Goal: Transaction & Acquisition: Purchase product/service

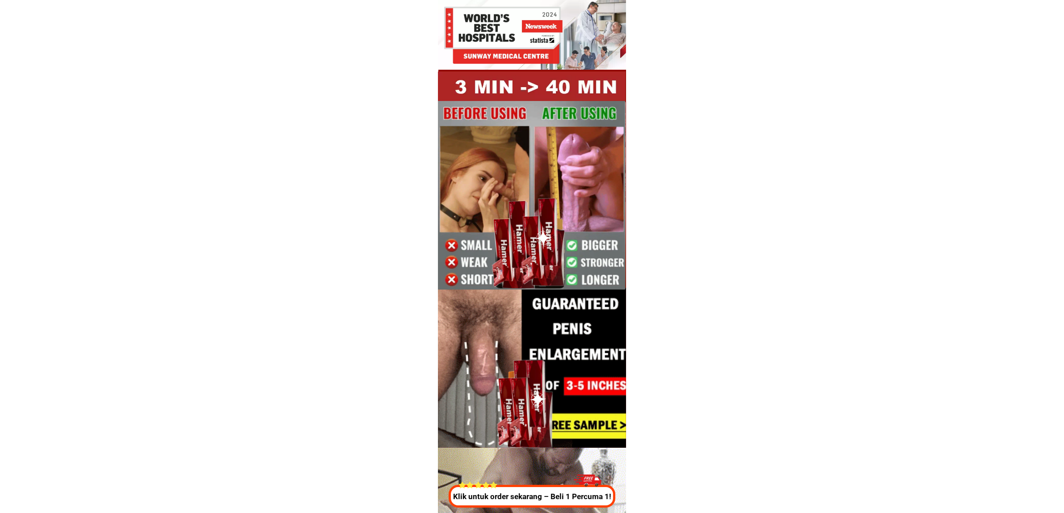
click at [497, 496] on p "Klik untuk order sekarang – Beli 1 Percuma 1!" at bounding box center [533, 497] width 172 height 12
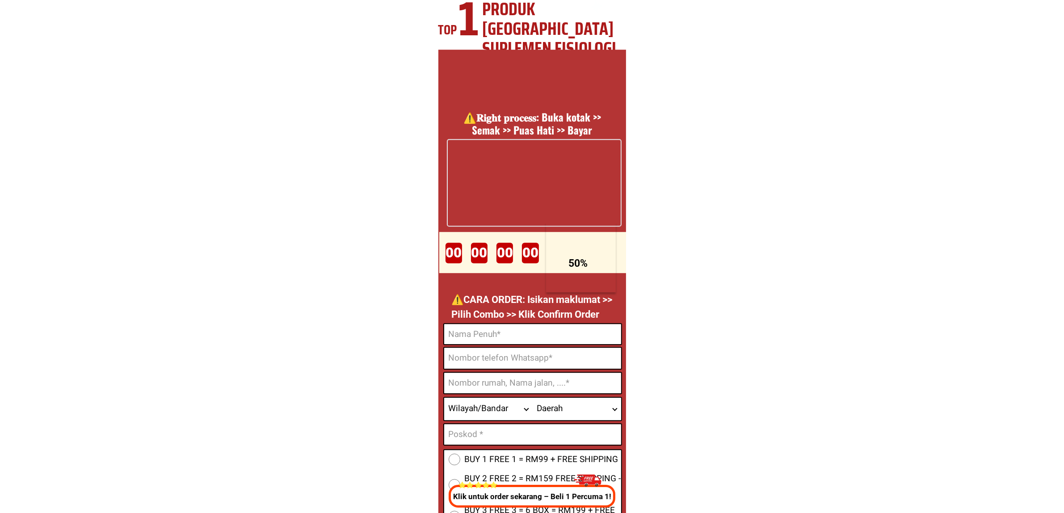
scroll to position [3324, 0]
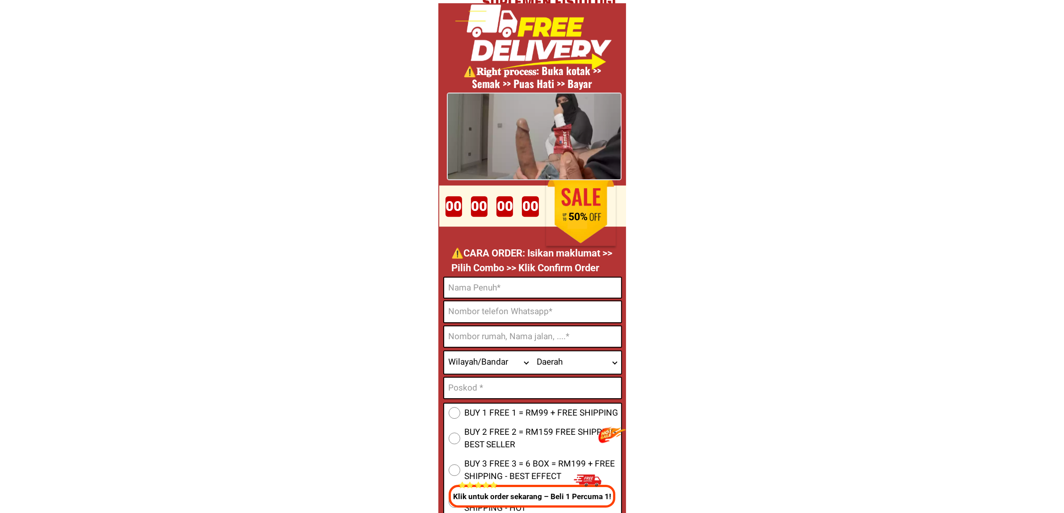
click at [505, 273] on p "⚠️️CARA ORDER: Isikan maklumat >> Pilih Combo >> Klik Confirm Order" at bounding box center [534, 261] width 165 height 30
drag, startPoint x: 510, startPoint y: 277, endPoint x: 528, endPoint y: 285, distance: 20.0
click at [510, 278] on input "Input full_name" at bounding box center [532, 288] width 177 height 20
paste input "Mohd Roz"
paste input "i"
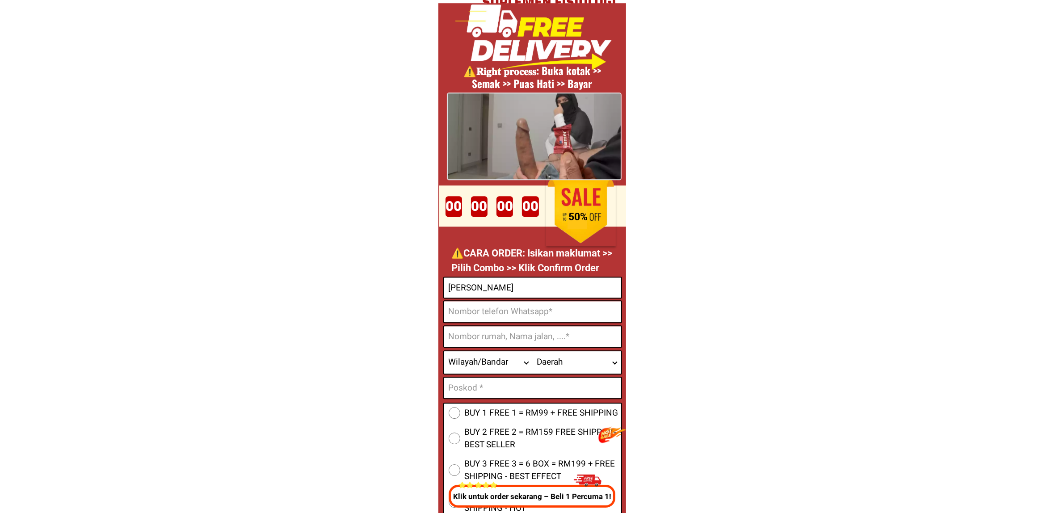
type input "Mohd Rozi"
drag, startPoint x: 515, startPoint y: 306, endPoint x: 551, endPoint y: 310, distance: 35.9
click at [515, 306] on input "Input phone_number" at bounding box center [532, 311] width 177 height 21
paste input "0179828989"
type input "0179828989"
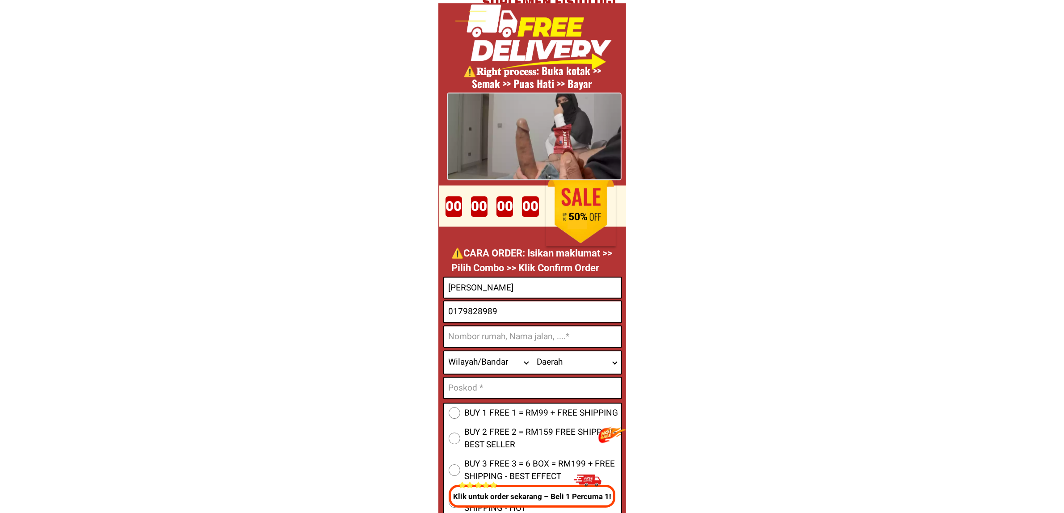
click at [508, 333] on input "Input address" at bounding box center [532, 336] width 177 height 21
paste input "Lot 117, Kg Sungai Gapoi"
type input "Lot 117, Kg Sungai Gapoi"
click at [461, 363] on select "Wilayah/[GEOGRAPHIC_DATA] [GEOGRAPHIC_DATA] [GEOGRAPHIC_DATA] [GEOGRAPHIC_DATA]…" at bounding box center [488, 362] width 89 height 22
select select "60_R4444595"
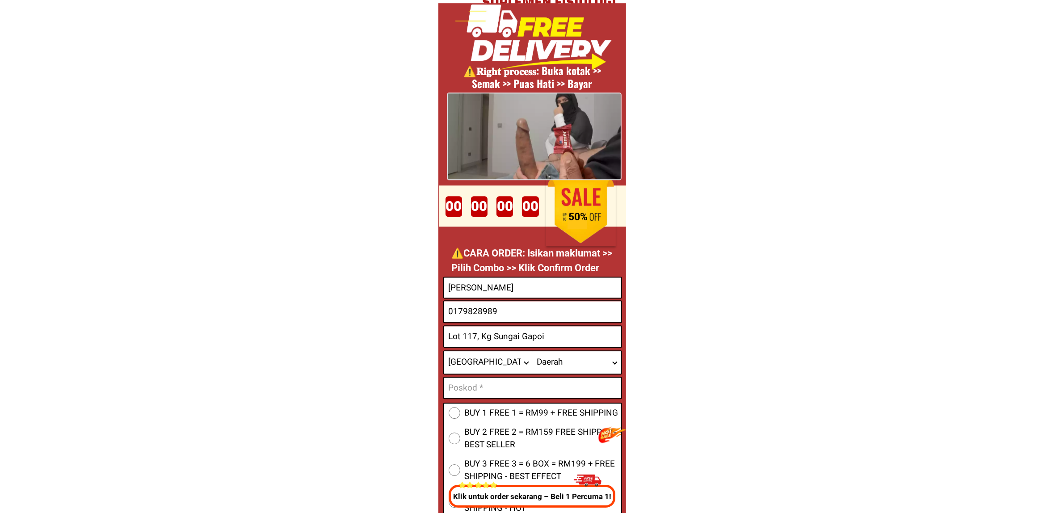
click at [444, 351] on select "Wilayah/[GEOGRAPHIC_DATA] [GEOGRAPHIC_DATA] [GEOGRAPHIC_DATA] [GEOGRAPHIC_DATA]…" at bounding box center [488, 362] width 89 height 22
click at [595, 370] on select "Daerah Balok Bandar Bera Bandar Pusat Jengka Bandar Tun Abdul Razak Benta Bento…" at bounding box center [577, 362] width 89 height 22
click at [533, 351] on select "Daerah Balok Bandar Bera Bandar Pusat Jengka Bandar Tun Abdul Razak Benta Bento…" at bounding box center [577, 362] width 89 height 22
click at [567, 360] on select "Daerah Balok Bandar Bera Bandar Pusat Jengka Bandar Tun Abdul Razak Benta Bento…" at bounding box center [577, 362] width 89 height 22
select select "60R_R000119"
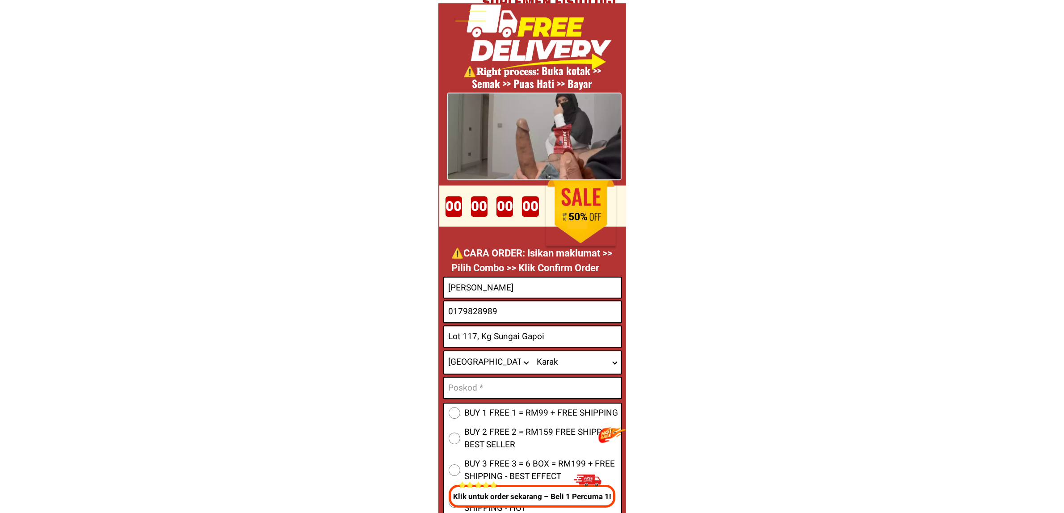
click at [533, 351] on select "Daerah Balok Bandar Bera Bandar Pusat Jengka Bandar Tun Abdul Razak Benta Bento…" at bounding box center [577, 362] width 89 height 22
click at [566, 332] on input "Lot 117, Kg Sungai Gapoi" at bounding box center [532, 336] width 177 height 21
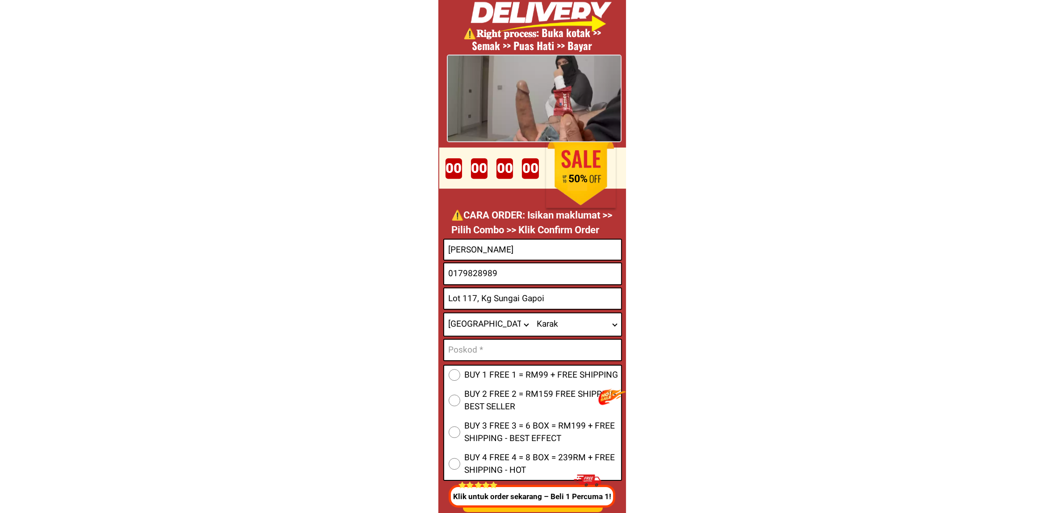
scroll to position [3436, 0]
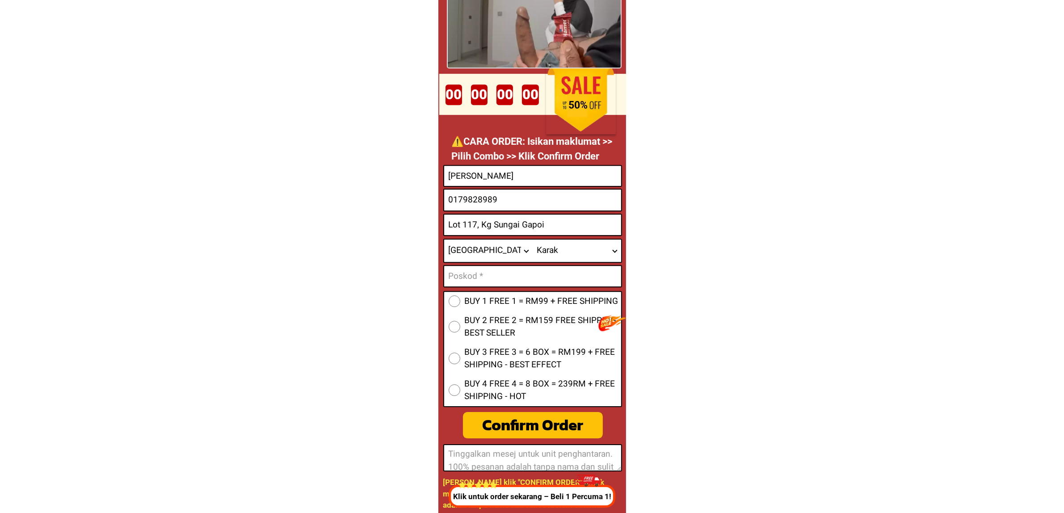
click at [481, 300] on span "BUY 1 FREE 1 = RM99 + FREE SHIPPING" at bounding box center [542, 301] width 154 height 13
click at [460, 300] on input "BUY 1 FREE 1 = RM99 + FREE SHIPPING" at bounding box center [455, 302] width 12 height 12
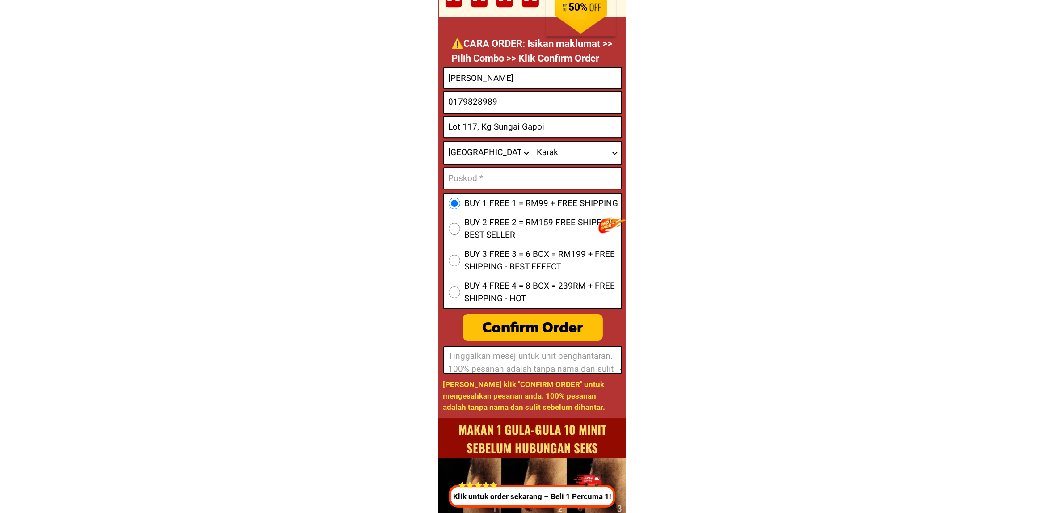
scroll to position [3548, 0]
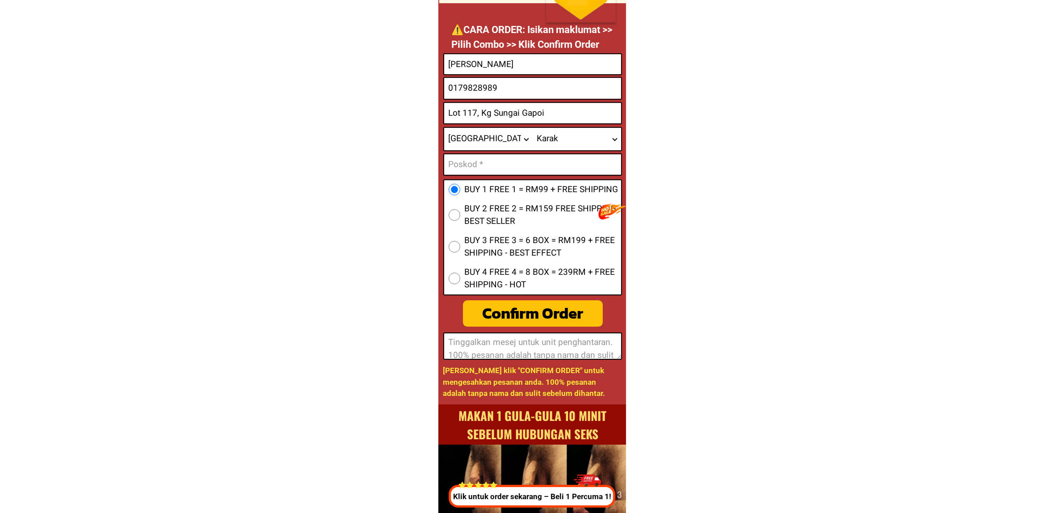
click at [589, 305] on div "Confirm Order" at bounding box center [533, 314] width 140 height 24
radio input "true"
click at [565, 118] on input "Lot 117, Kg Sungai Gapoi" at bounding box center [532, 113] width 177 height 21
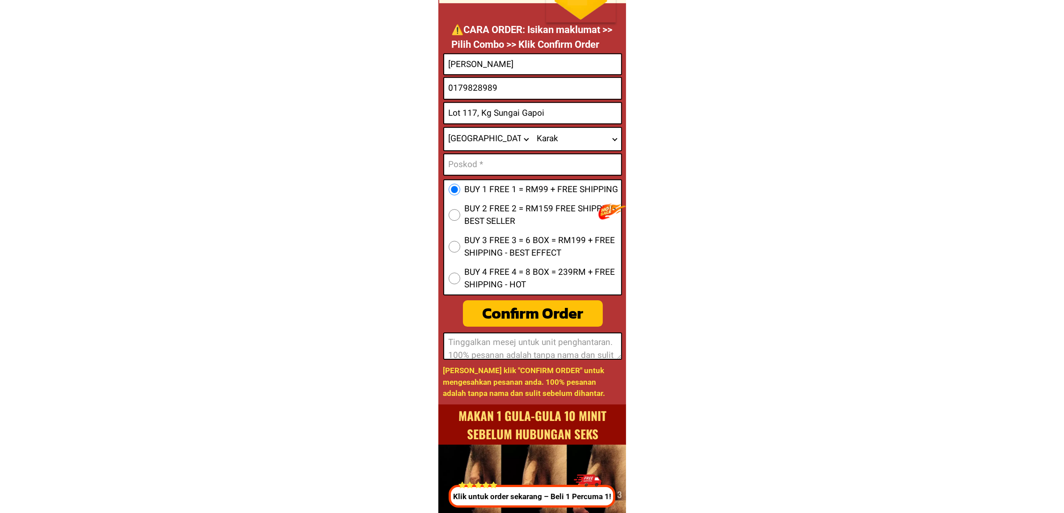
click at [565, 118] on input "Lot 117, Kg Sungai Gapoi" at bounding box center [532, 113] width 177 height 21
click at [490, 166] on input "Input text_input_1" at bounding box center [532, 164] width 177 height 21
paste input "28620"
type input "28620"
click at [553, 309] on div "Confirm Order" at bounding box center [532, 314] width 141 height 24
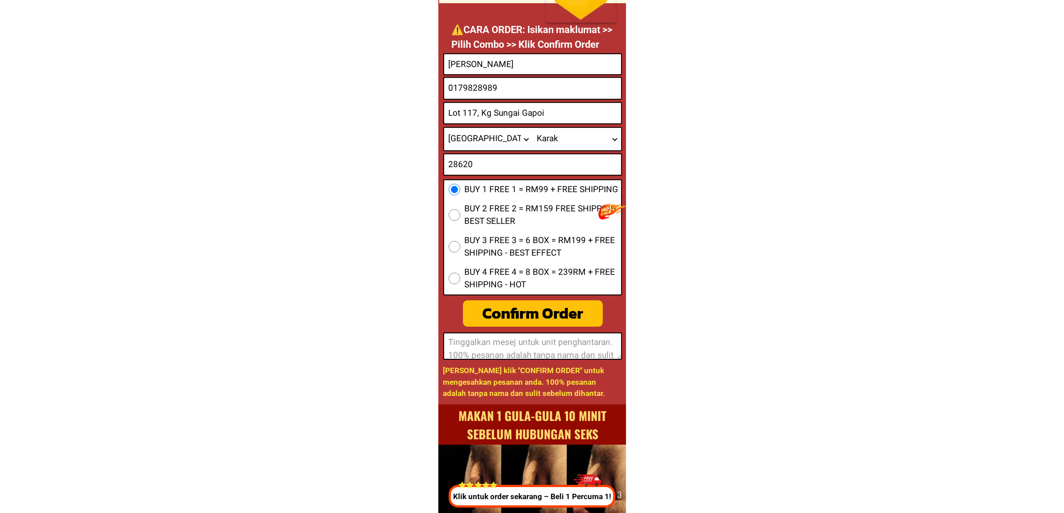
radio input "true"
type input "28620"
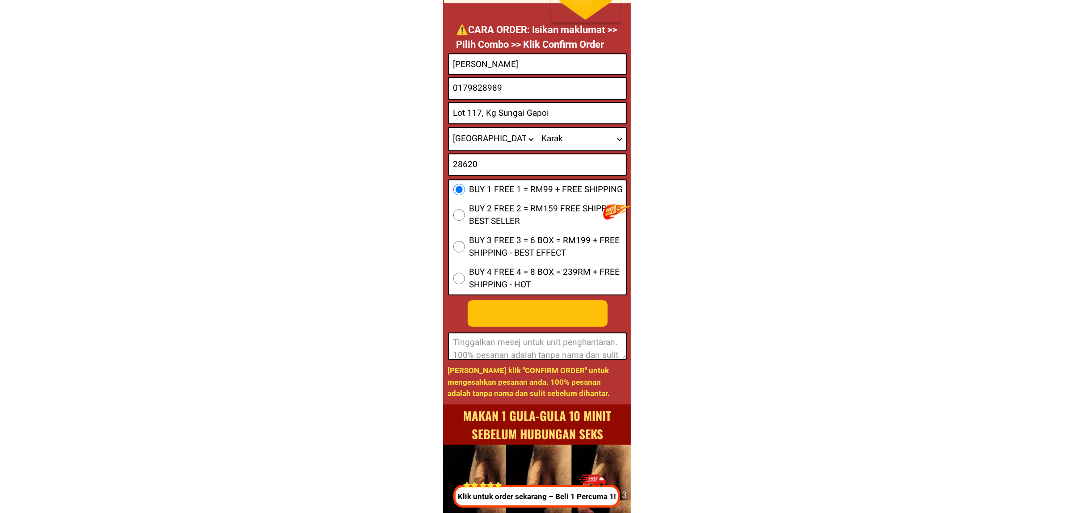
scroll to position [0, 0]
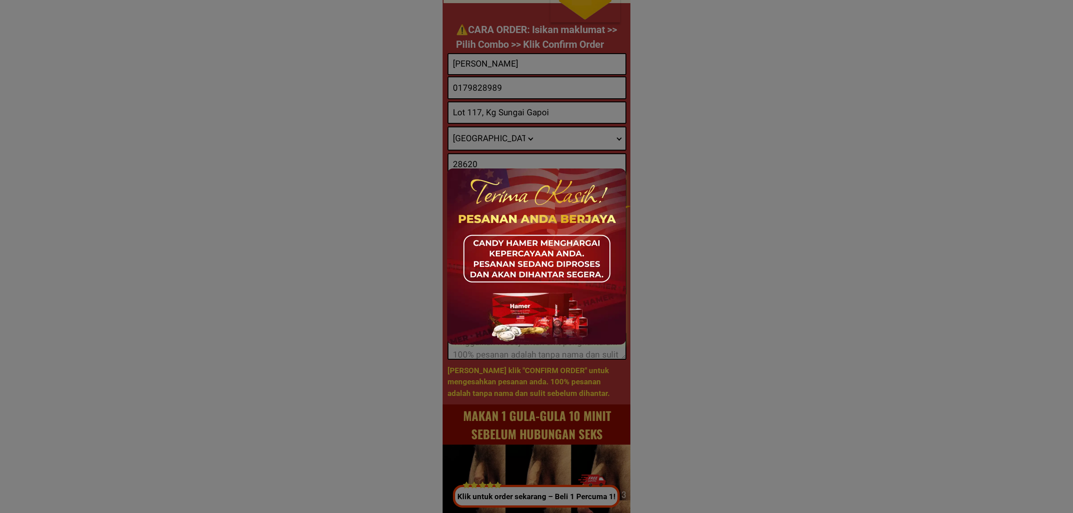
click at [775, 204] on div at bounding box center [536, 256] width 1073 height 513
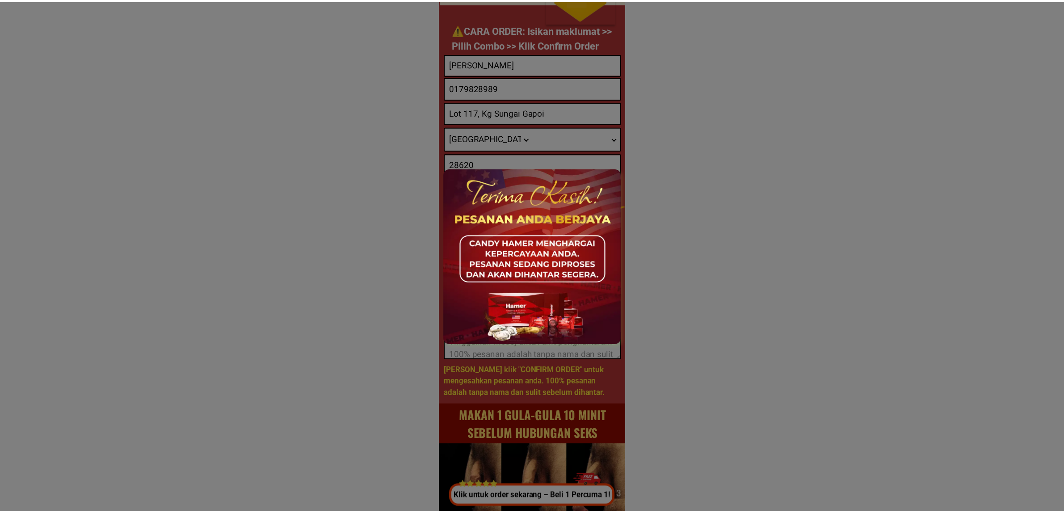
scroll to position [3548, 0]
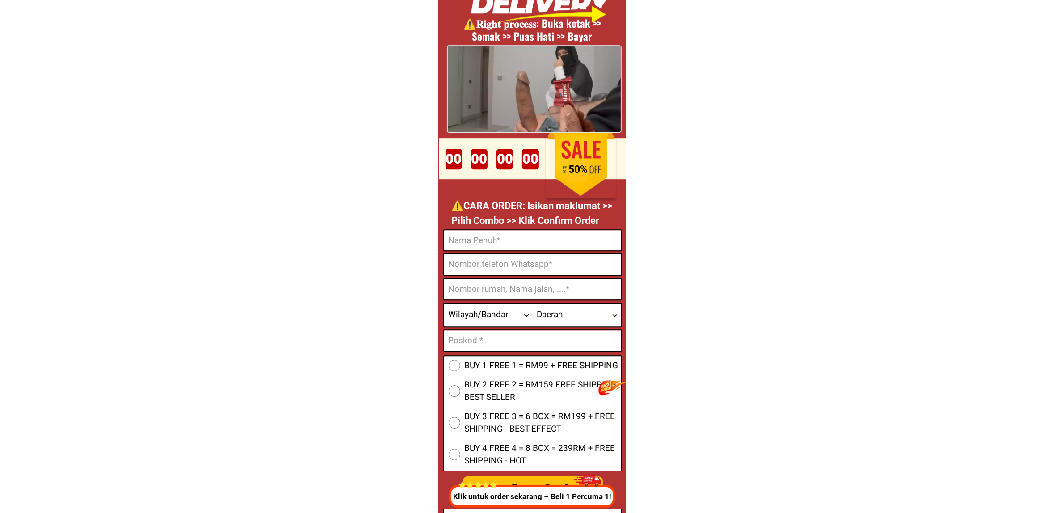
scroll to position [3380, 0]
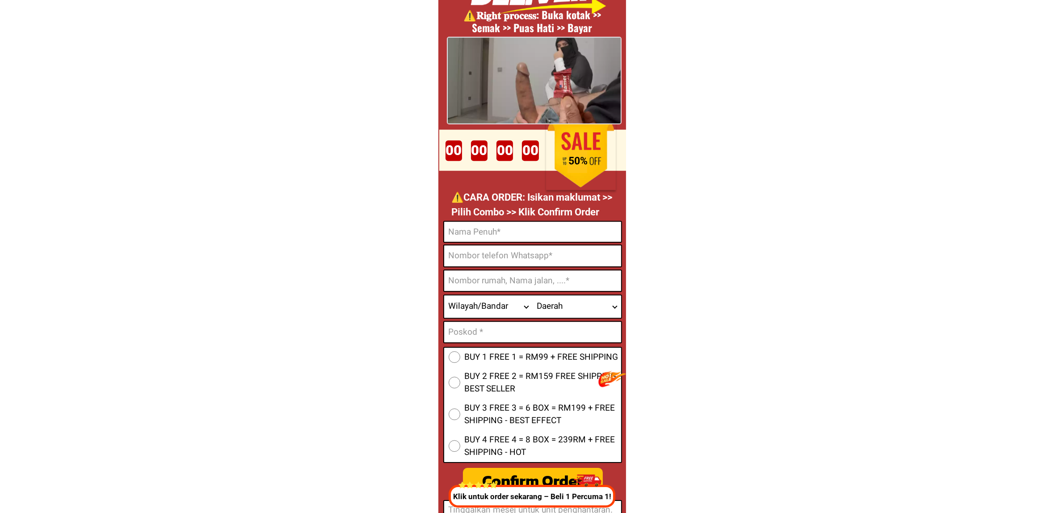
drag, startPoint x: 494, startPoint y: 234, endPoint x: 499, endPoint y: 242, distance: 10.0
click at [494, 234] on input "Input full_name" at bounding box center [532, 232] width 177 height 20
paste input "[PERSON_NAME]"
type input "[PERSON_NAME]"
drag, startPoint x: 502, startPoint y: 256, endPoint x: 508, endPoint y: 266, distance: 12.4
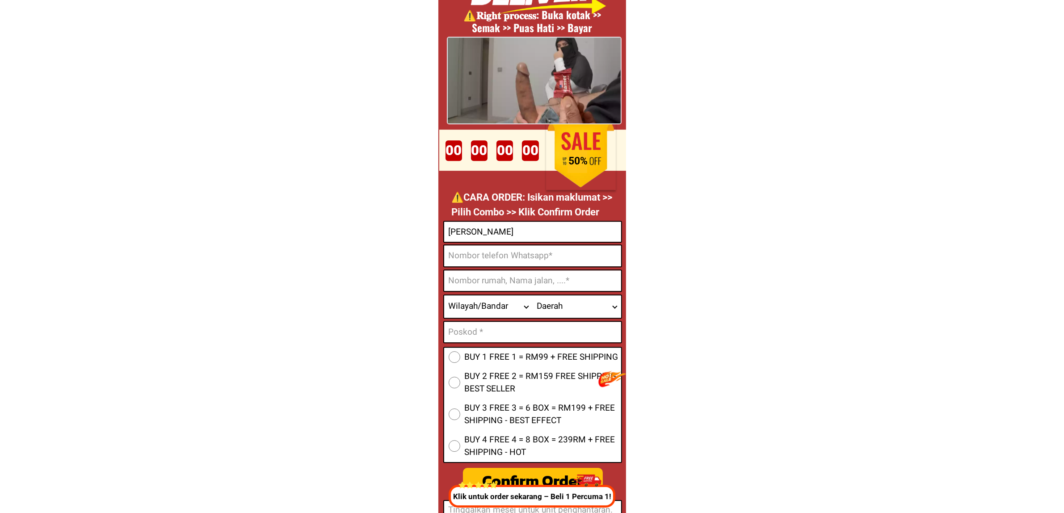
click at [502, 256] on input "Input phone_number" at bounding box center [532, 255] width 177 height 21
paste input "01158556358"
type input "01158556358"
click at [486, 330] on input "Input text_input_1" at bounding box center [532, 332] width 177 height 21
paste input "81100"
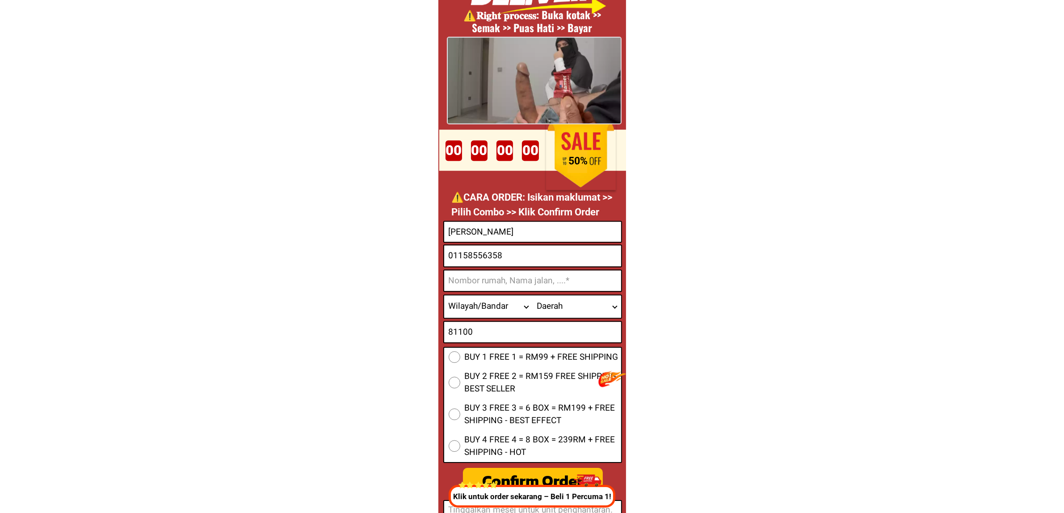
type input "81100"
click at [478, 278] on input "Input address" at bounding box center [532, 280] width 177 height 21
paste input "[STREET_ADDRESS]"
type input "[STREET_ADDRESS]"
click at [519, 356] on span "BUY 1 FREE 1 = RM99 + FREE SHIPPING" at bounding box center [542, 357] width 154 height 13
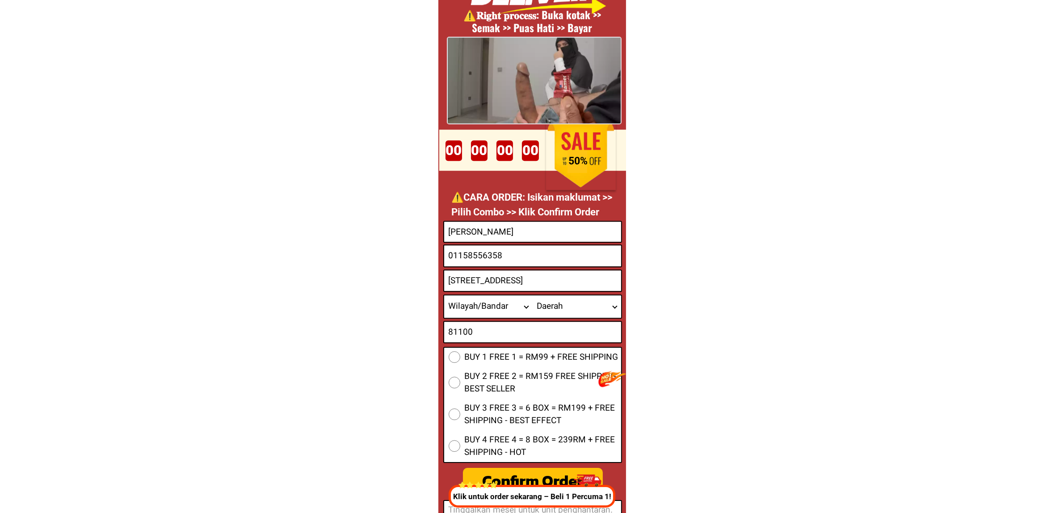
click at [460, 356] on input "BUY 1 FREE 1 = RM99 + FREE SHIPPING" at bounding box center [455, 357] width 12 height 12
radio input "true"
click at [482, 314] on select "Wilayah/[GEOGRAPHIC_DATA] [GEOGRAPHIC_DATA] [GEOGRAPHIC_DATA] [GEOGRAPHIC_DATA]…" at bounding box center [488, 307] width 89 height 22
select select "60_R2939653"
click at [444, 296] on select "Wilayah/[GEOGRAPHIC_DATA] [GEOGRAPHIC_DATA] [GEOGRAPHIC_DATA] [GEOGRAPHIC_DATA]…" at bounding box center [488, 307] width 89 height 22
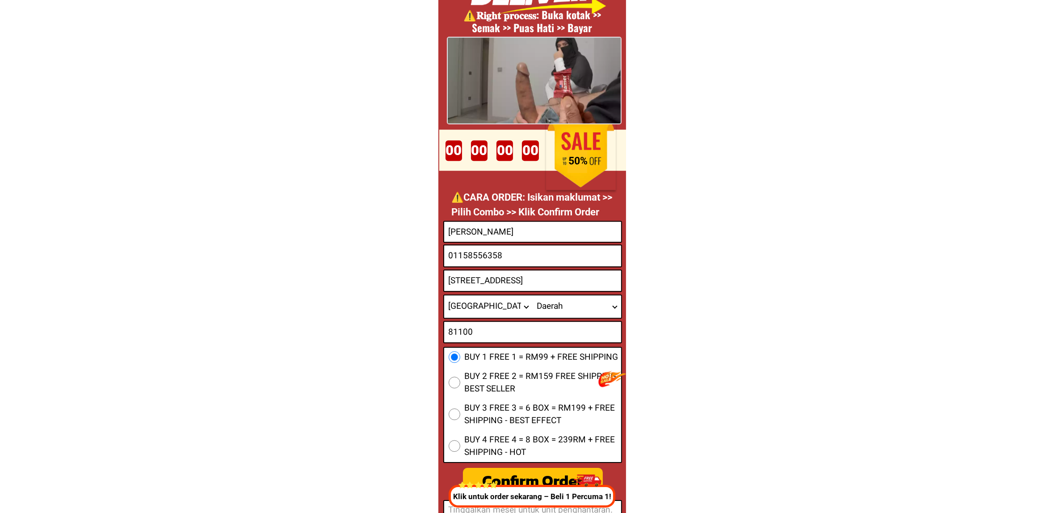
click at [581, 304] on select "Daerah Ayer Baloi Ayer [GEOGRAPHIC_DATA] [GEOGRAPHIC_DATA] 2 [GEOGRAPHIC_DATA] …" at bounding box center [577, 307] width 89 height 22
select select "60_R80199532"
click at [581, 302] on select "Daerah Ayer Baloi Ayer [GEOGRAPHIC_DATA] [GEOGRAPHIC_DATA] 2 [GEOGRAPHIC_DATA] …" at bounding box center [577, 307] width 89 height 22
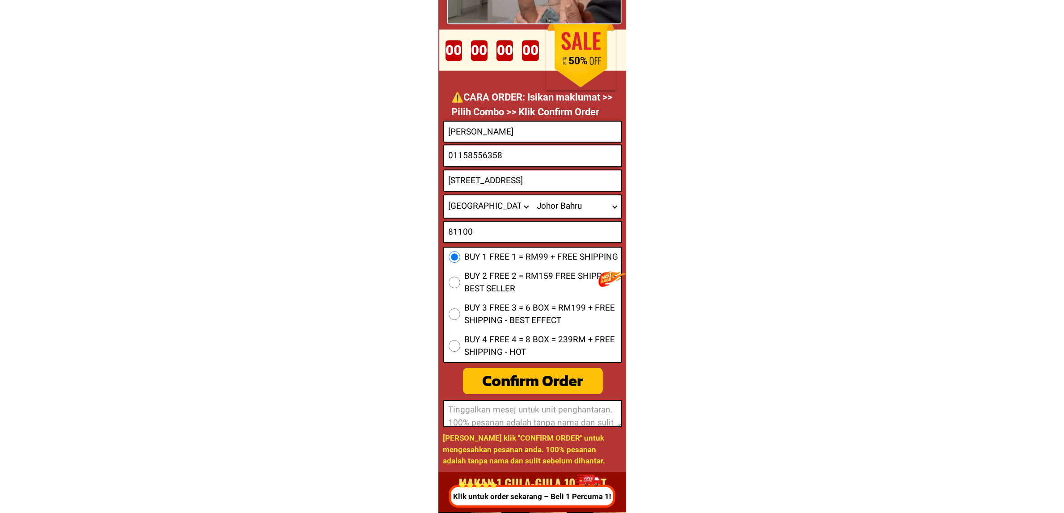
scroll to position [3492, 0]
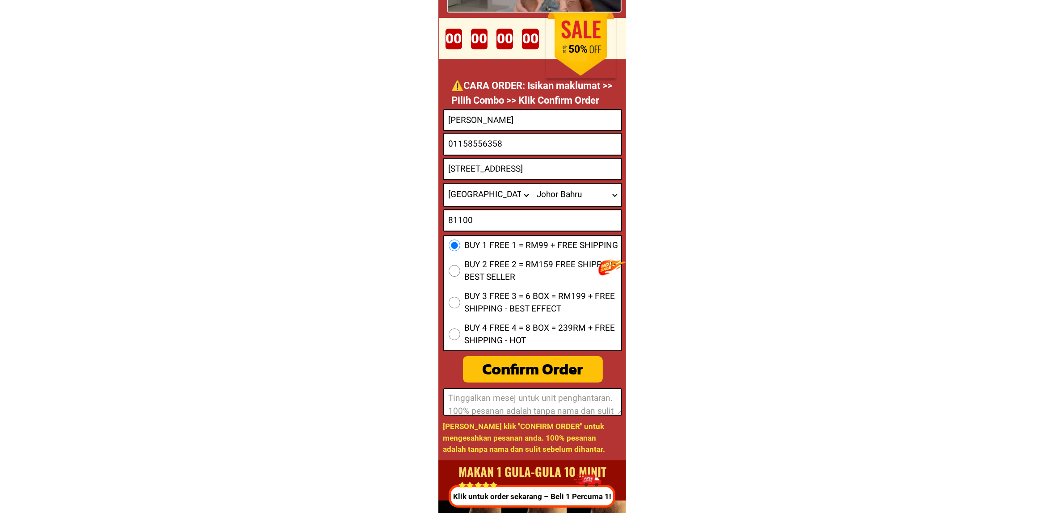
click at [537, 362] on div "Confirm Order" at bounding box center [532, 370] width 143 height 24
radio input "true"
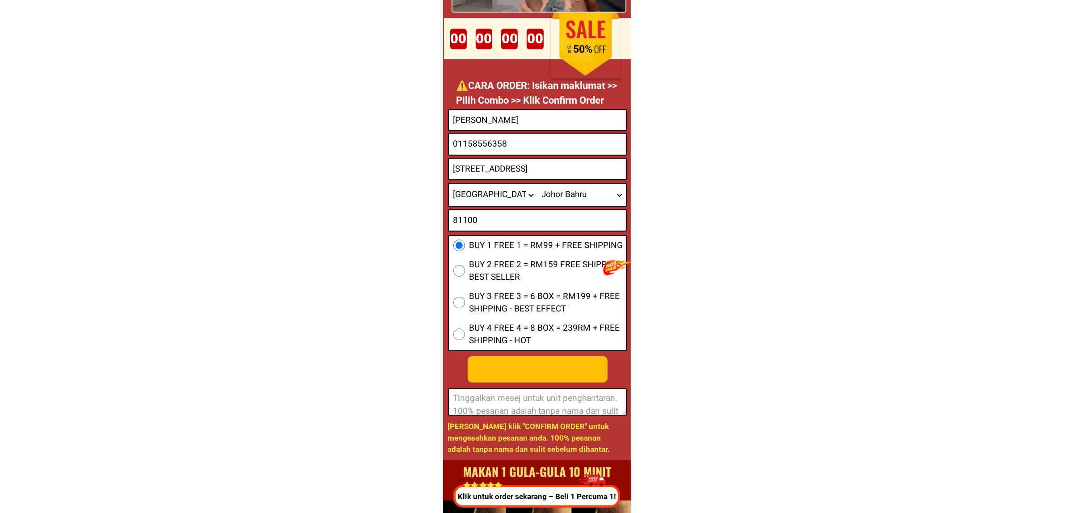
scroll to position [0, 0]
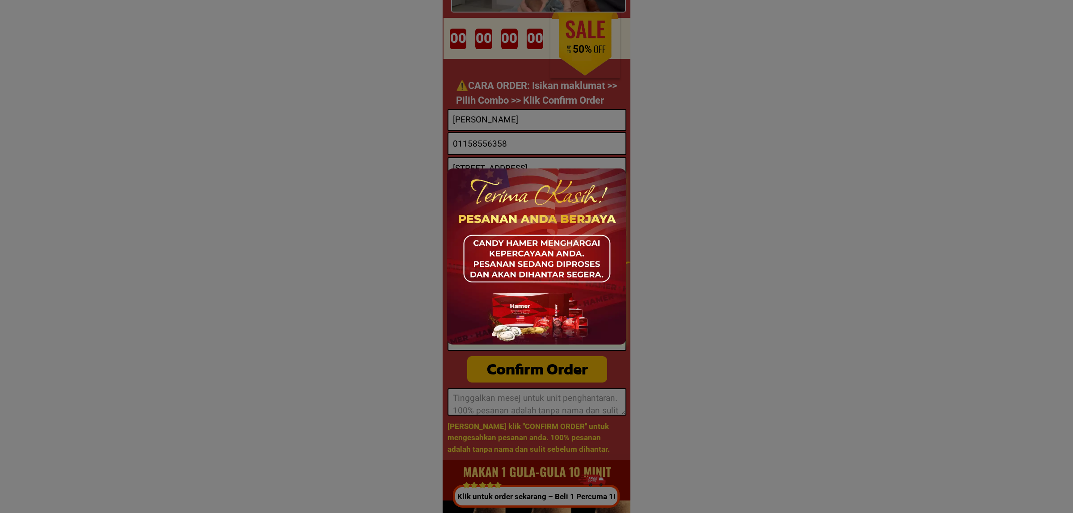
click at [916, 114] on div at bounding box center [536, 256] width 1073 height 513
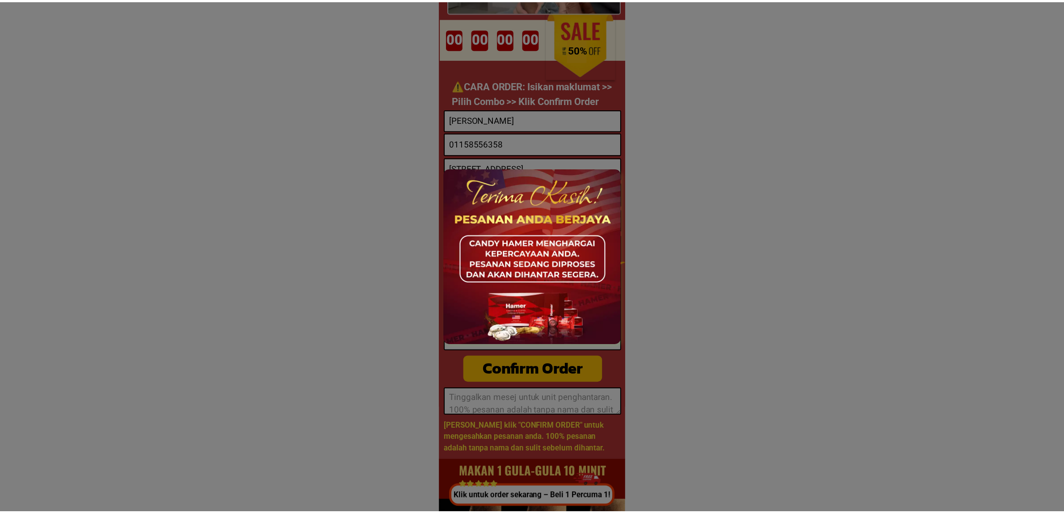
scroll to position [3492, 0]
